Goal: Check status

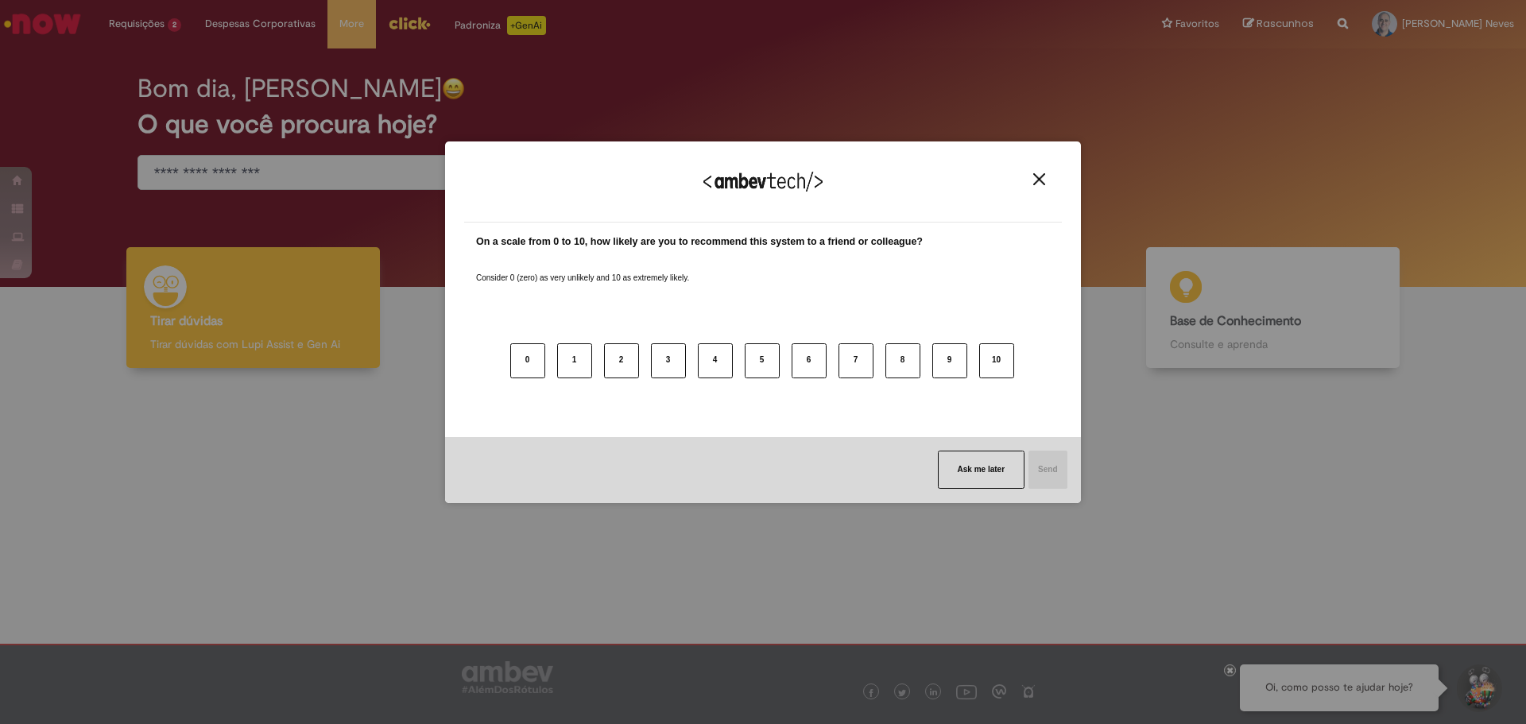
click at [1038, 177] on img "Close" at bounding box center [1039, 179] width 12 height 12
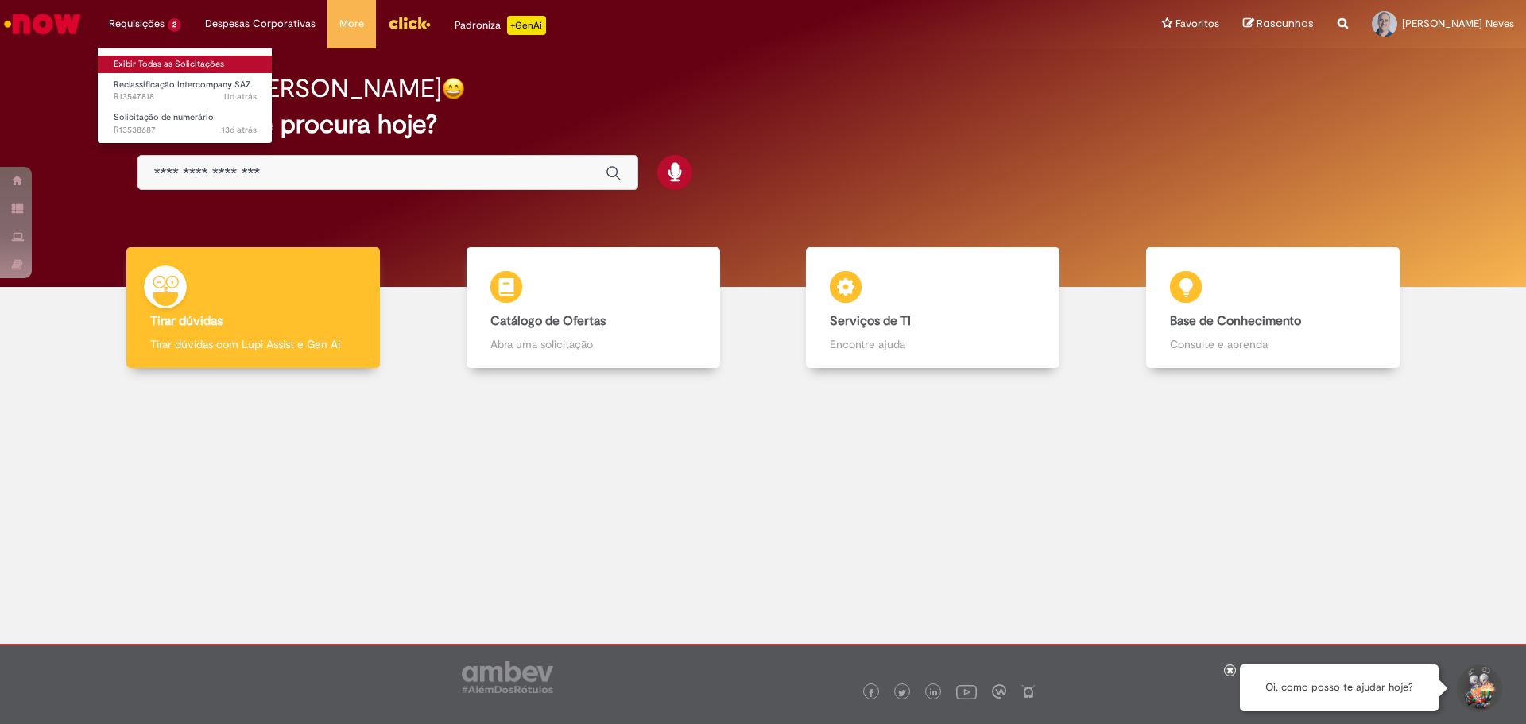
click at [149, 61] on link "Exibir Todas as Solicitações" at bounding box center [185, 64] width 175 height 17
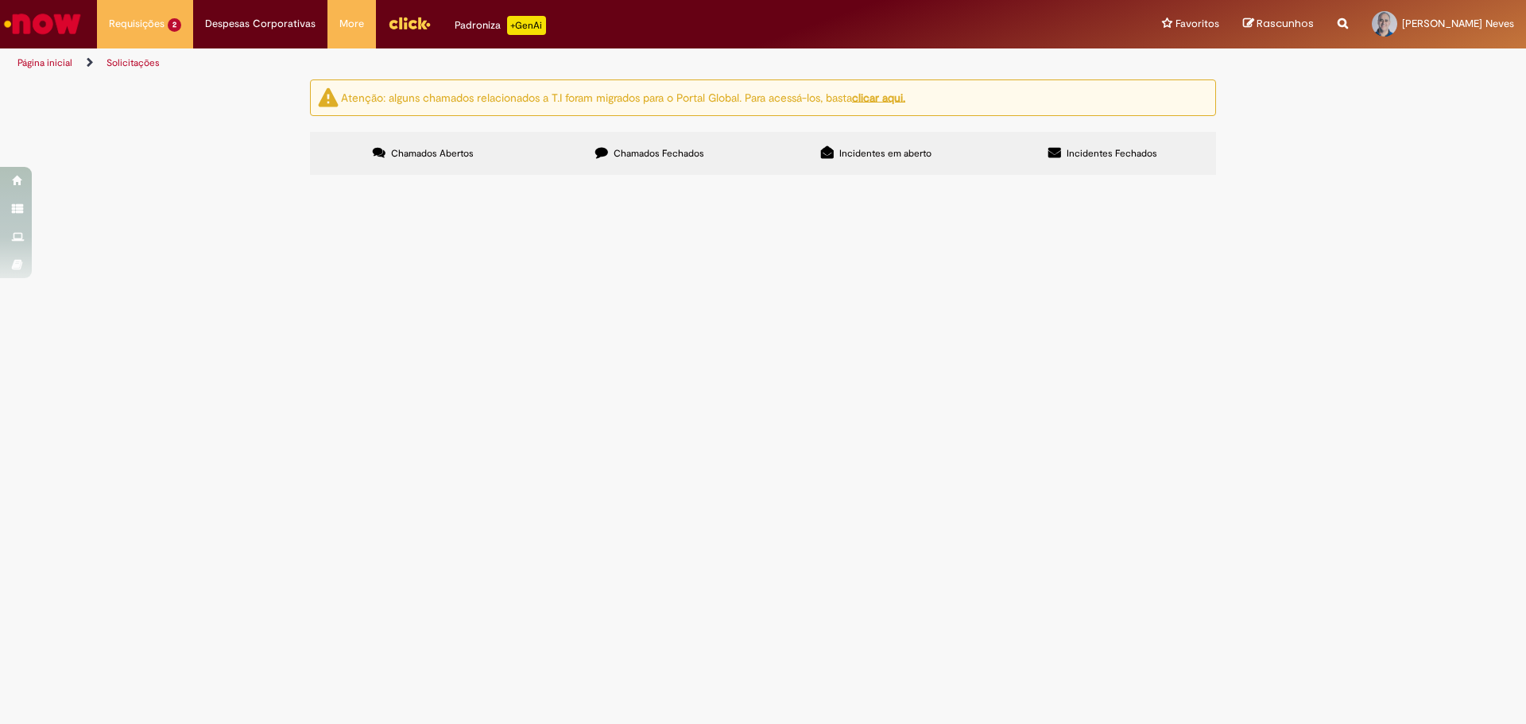
click at [0, 0] on span "Pagamento de saldo de latas SK PM 350ml vencidos por falta demanda junto ao for…" at bounding box center [0, 0] width 0 height 0
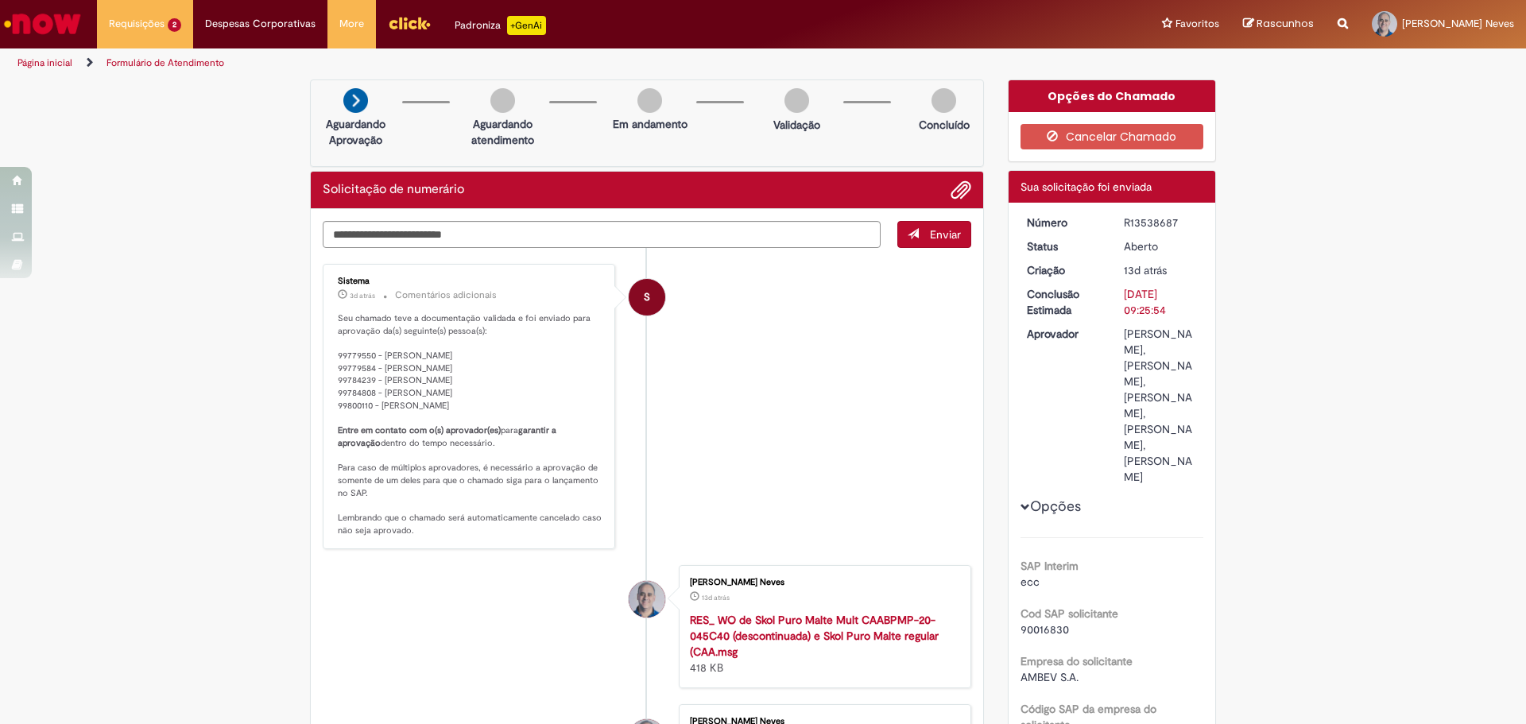
drag, startPoint x: 1118, startPoint y: 223, endPoint x: 1171, endPoint y: 227, distance: 53.5
click at [1171, 227] on div "R13538687" at bounding box center [1161, 223] width 74 height 16
copy div "R13538687"
